Goal: Obtain resource: Download file/media

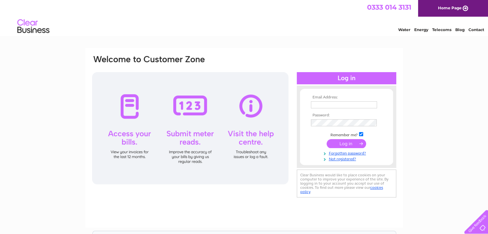
type input "[PERSON_NAME][EMAIL_ADDRESS][PERSON_NAME][DOMAIN_NAME]"
click at [347, 143] on input "submit" at bounding box center [345, 143] width 39 height 9
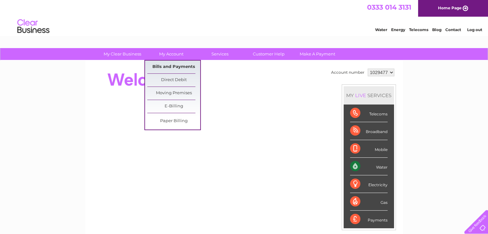
click at [173, 67] on link "Bills and Payments" at bounding box center [173, 67] width 53 height 13
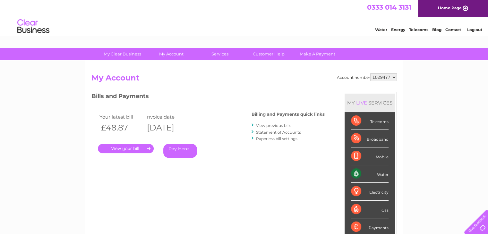
click at [274, 127] on link "View previous bills" at bounding box center [273, 125] width 35 height 5
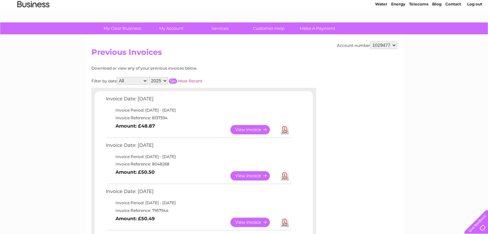
scroll to position [64, 0]
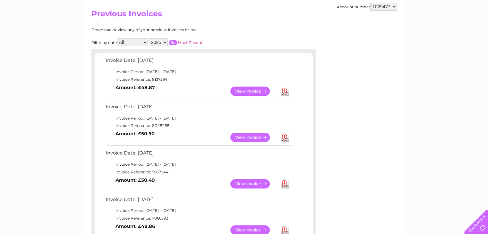
click at [286, 136] on link "Download" at bounding box center [284, 137] width 8 height 9
